Goal: Information Seeking & Learning: Learn about a topic

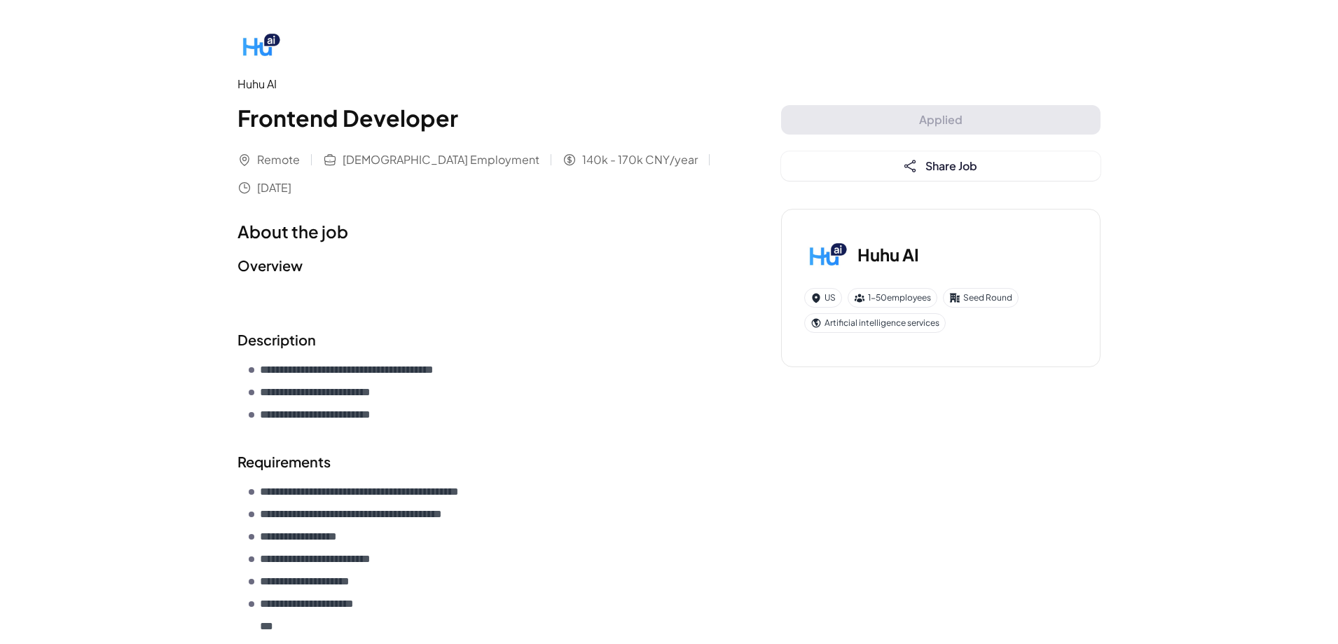
click at [923, 113] on div "Applied Share Job" at bounding box center [941, 143] width 320 height 76
click at [274, 189] on span "[DATE]" at bounding box center [274, 187] width 34 height 17
click at [353, 210] on div "**********" at bounding box center [482, 429] width 488 height 814
click at [336, 191] on div "Remote [DEMOGRAPHIC_DATA] Employment 140k - 170k CNY/year [DATE]" at bounding box center [482, 173] width 488 height 45
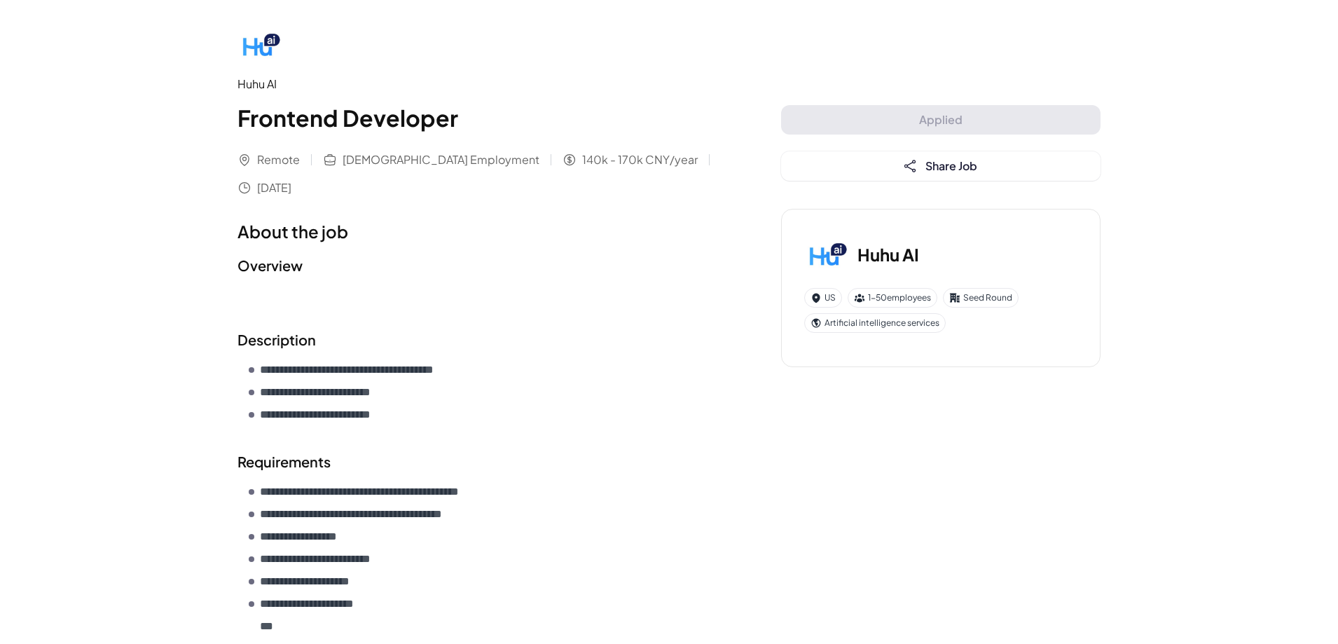
click at [582, 163] on span "140k - 170k CNY/year" at bounding box center [640, 159] width 116 height 17
drag, startPoint x: 544, startPoint y: 235, endPoint x: 495, endPoint y: 213, distance: 53.9
click at [544, 236] on h1 "About the job" at bounding box center [482, 231] width 488 height 25
click at [263, 49] on img at bounding box center [260, 44] width 45 height 45
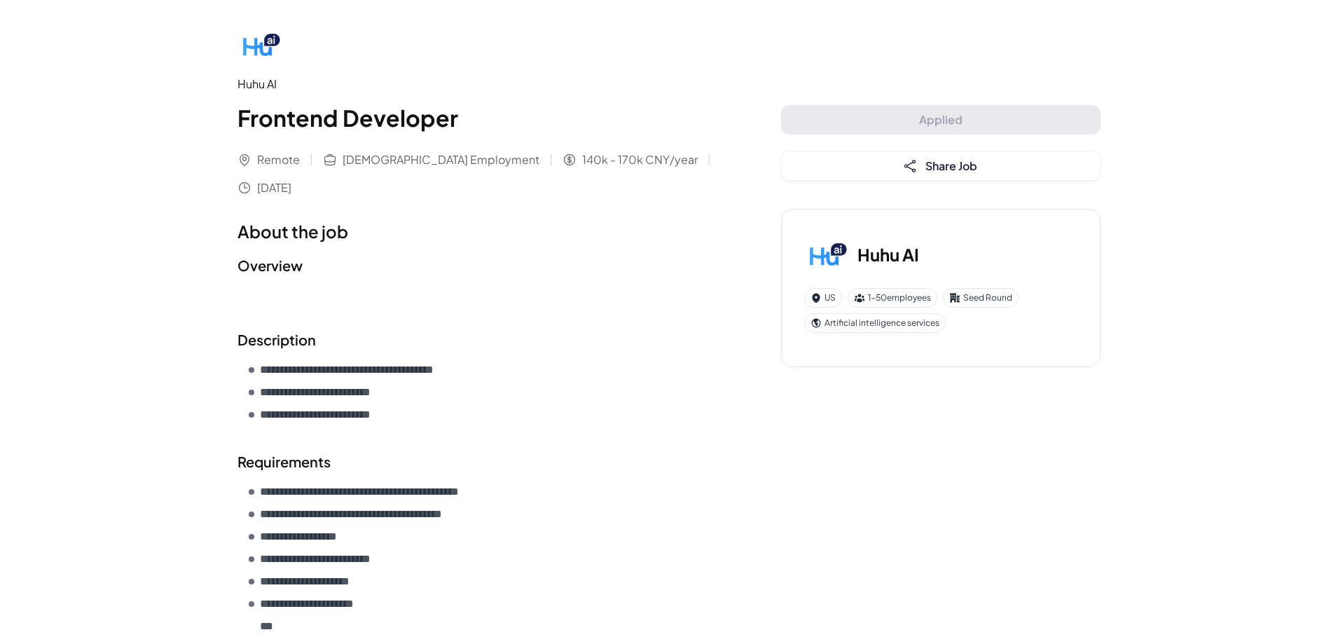
click at [263, 97] on div "Huhu AI Frontend Developer" at bounding box center [482, 105] width 488 height 59
click at [261, 83] on div "Huhu AI" at bounding box center [482, 84] width 488 height 17
